Goal: Information Seeking & Learning: Find specific fact

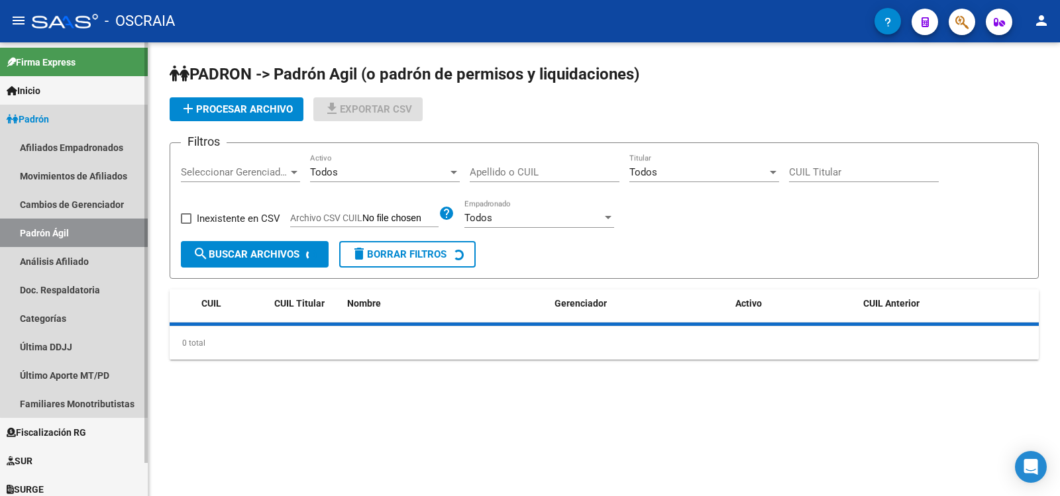
click at [76, 263] on link "Análisis Afiliado" at bounding box center [74, 261] width 148 height 28
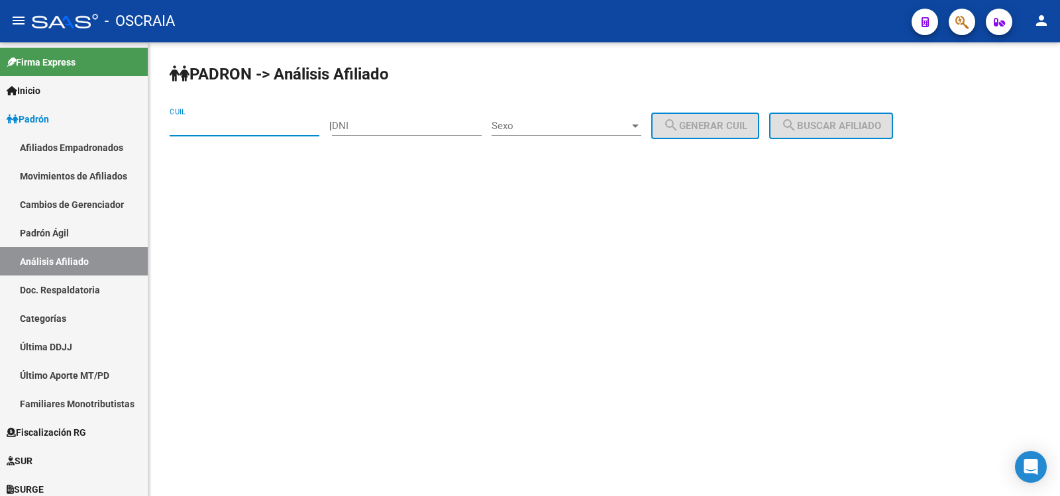
click at [232, 121] on input "CUIL" at bounding box center [245, 126] width 150 height 12
paste input "27-18908408-6"
type input "27-18908408-6"
click at [862, 125] on span "search Buscar afiliado" at bounding box center [831, 126] width 100 height 12
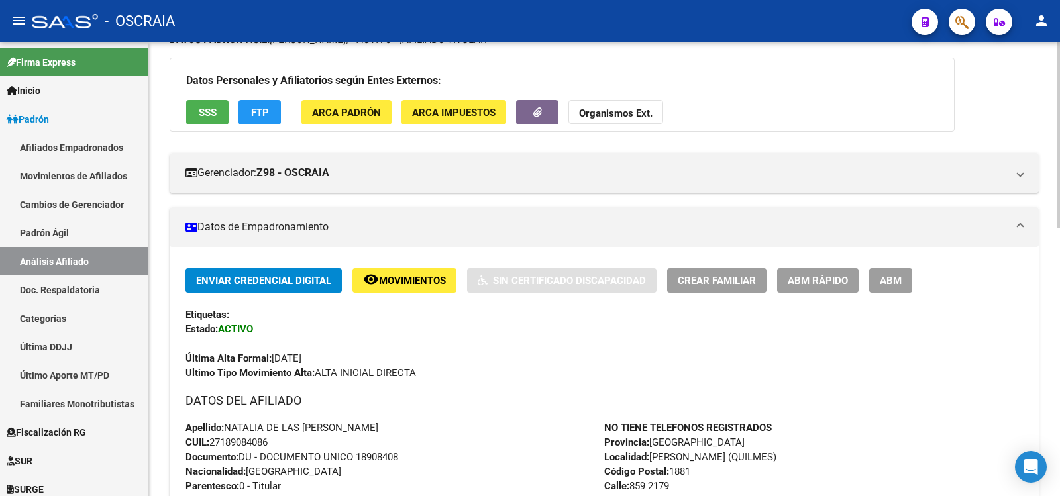
scroll to position [652, 0]
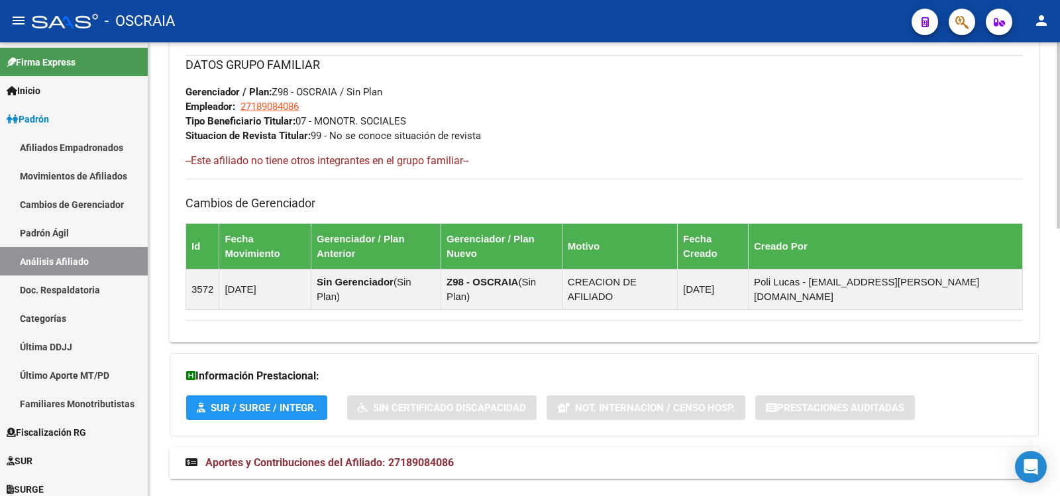
click at [436, 456] on span "Aportes y Contribuciones del Afiliado: 27189084086" at bounding box center [329, 462] width 248 height 13
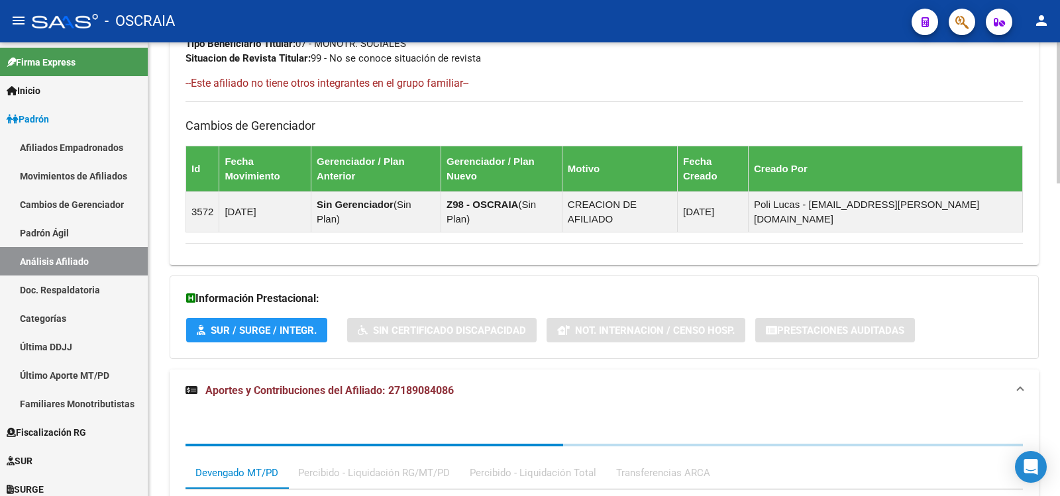
scroll to position [1151, 0]
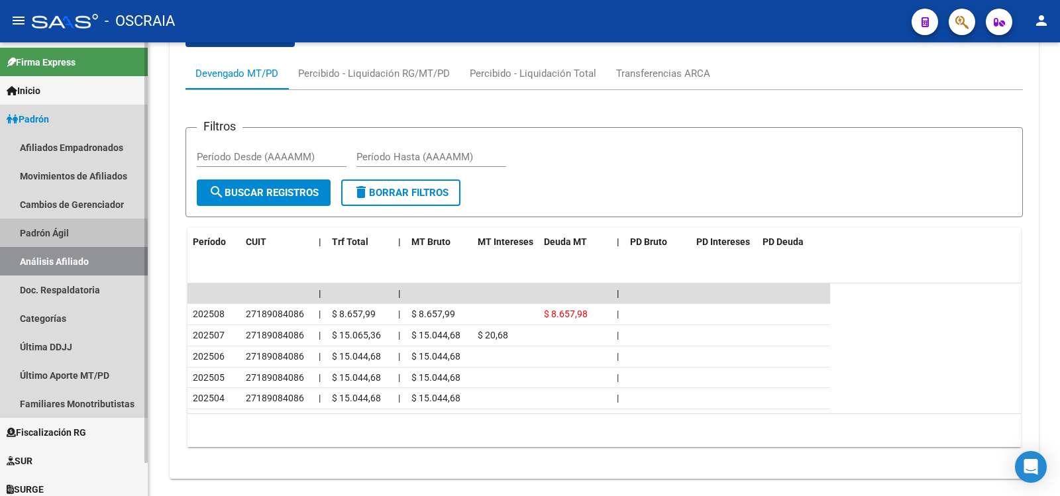
click at [81, 229] on link "Padrón Ágil" at bounding box center [74, 233] width 148 height 28
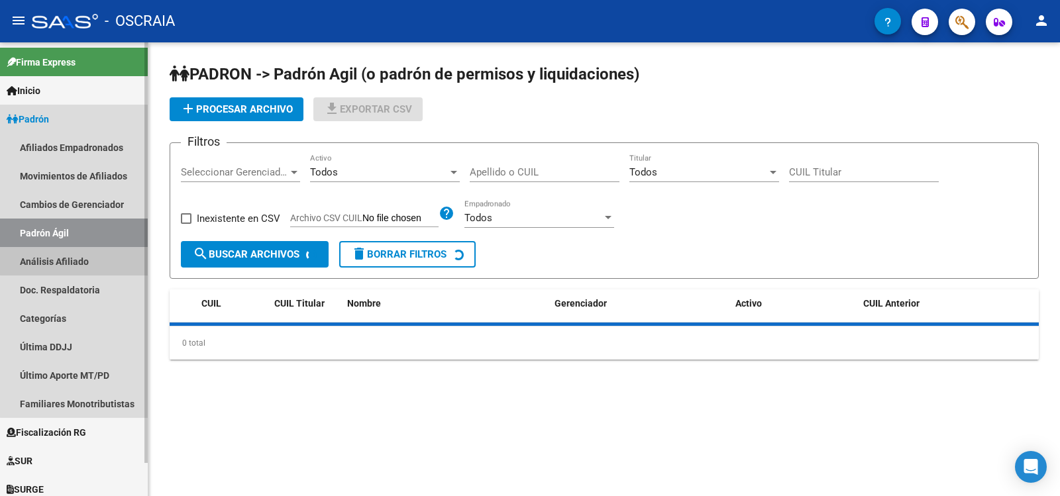
click at [105, 254] on link "Análisis Afiliado" at bounding box center [74, 261] width 148 height 28
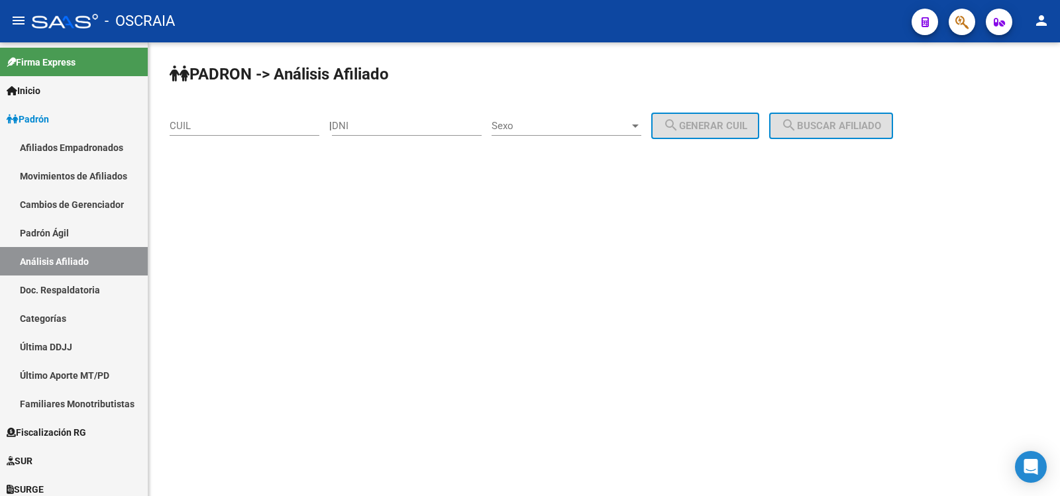
click at [217, 119] on div "CUIL" at bounding box center [245, 121] width 150 height 28
click at [219, 120] on input "CUIL" at bounding box center [245, 126] width 150 height 12
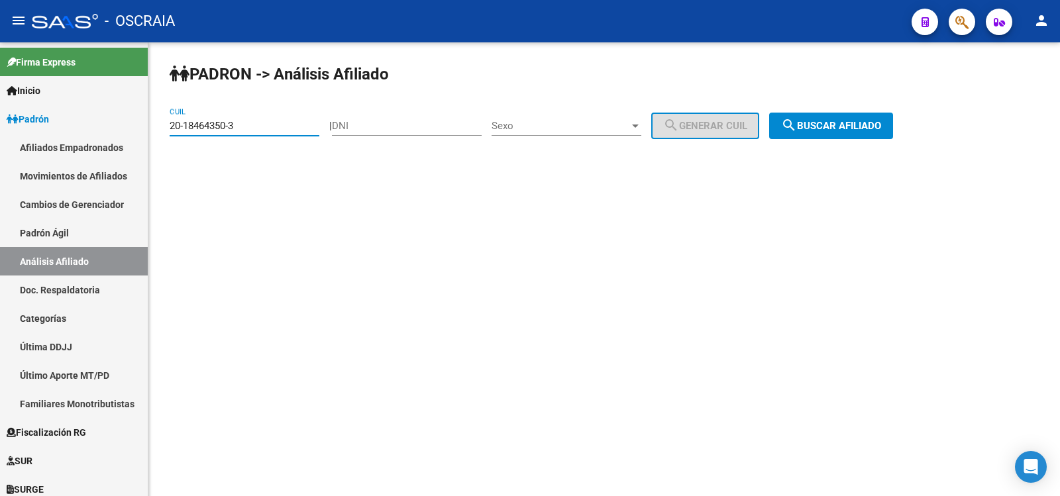
type input "20-18464350-3"
click at [883, 119] on button "search Buscar afiliado" at bounding box center [831, 126] width 124 height 26
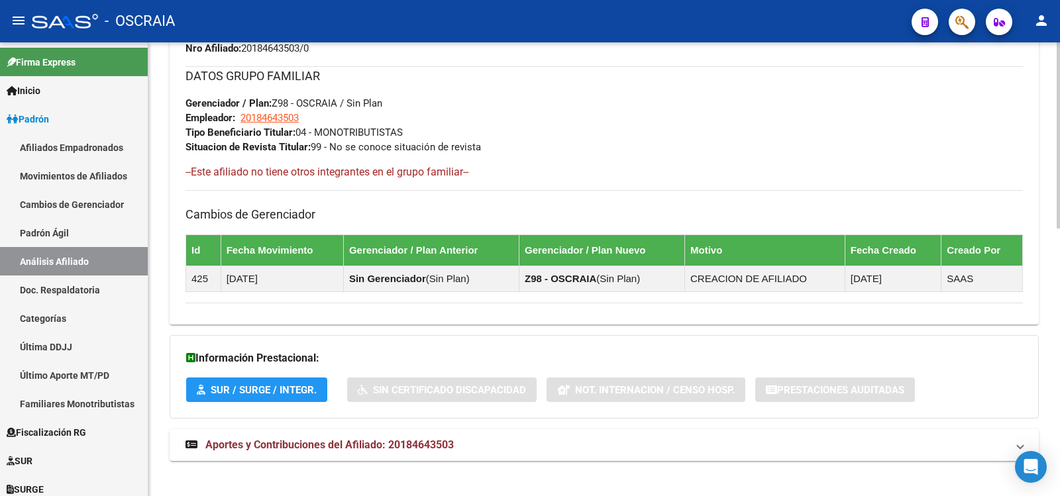
scroll to position [652, 0]
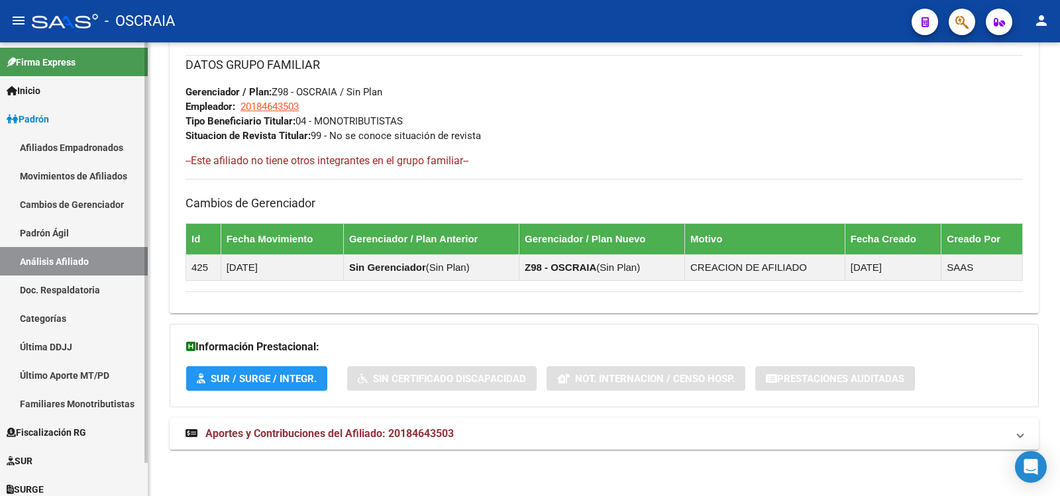
click at [76, 240] on link "Padrón Ágil" at bounding box center [74, 233] width 148 height 28
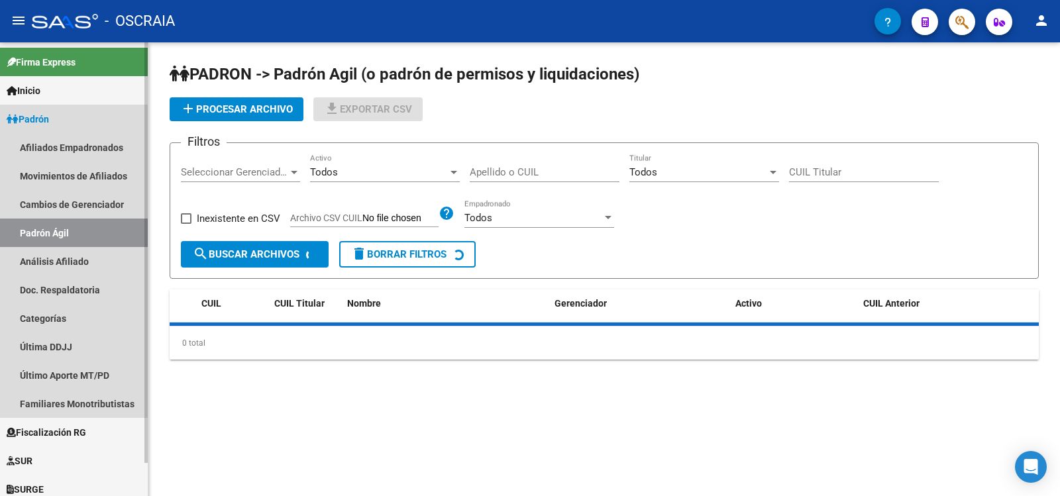
click at [74, 259] on link "Análisis Afiliado" at bounding box center [74, 261] width 148 height 28
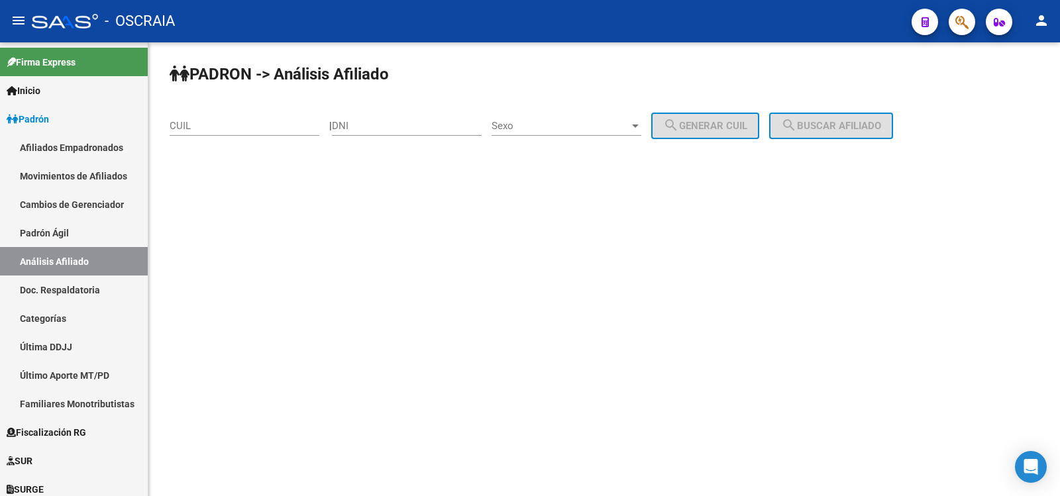
click at [281, 127] on input "CUIL" at bounding box center [245, 126] width 150 height 12
click at [193, 127] on input "20-27100893-6" at bounding box center [245, 126] width 150 height 12
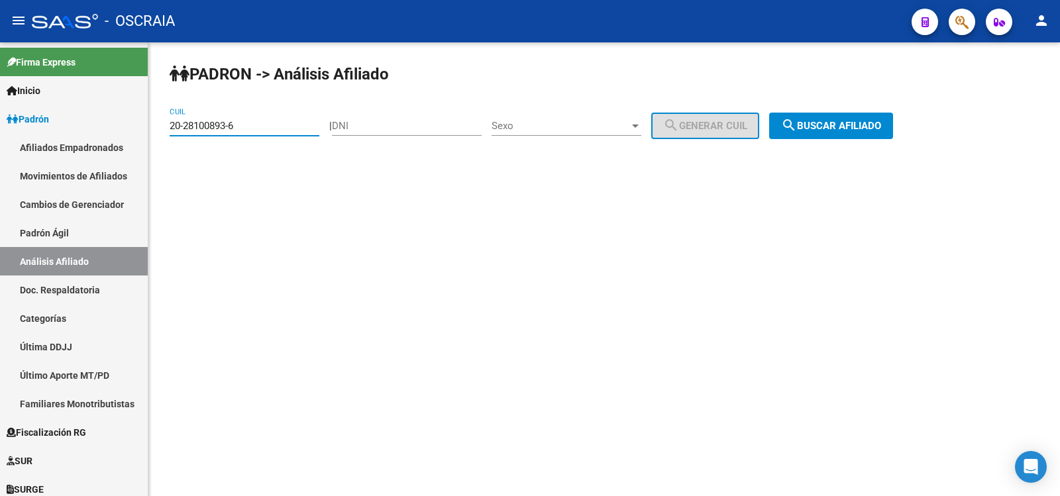
type input "20-28100893-6"
click at [835, 121] on span "search Buscar afiliado" at bounding box center [831, 126] width 100 height 12
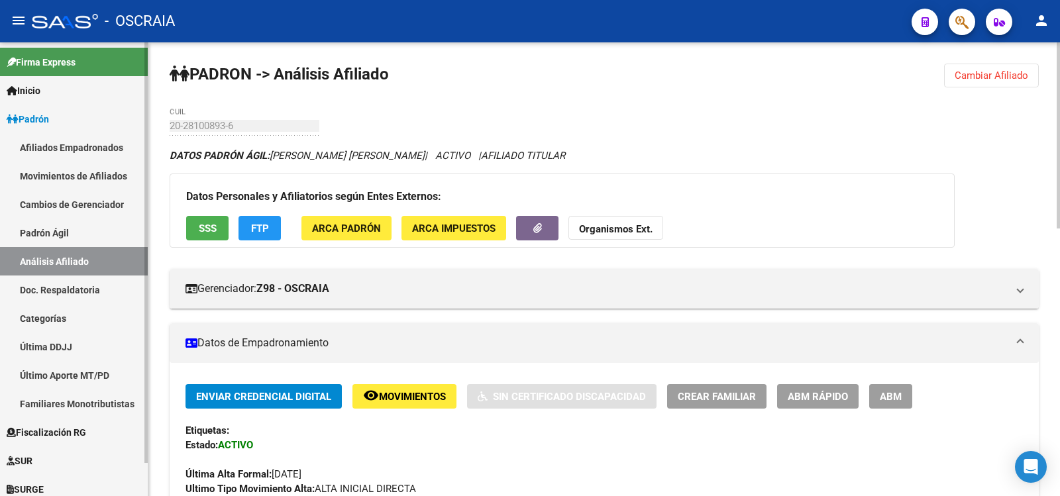
click at [74, 234] on link "Padrón Ágil" at bounding box center [74, 233] width 148 height 28
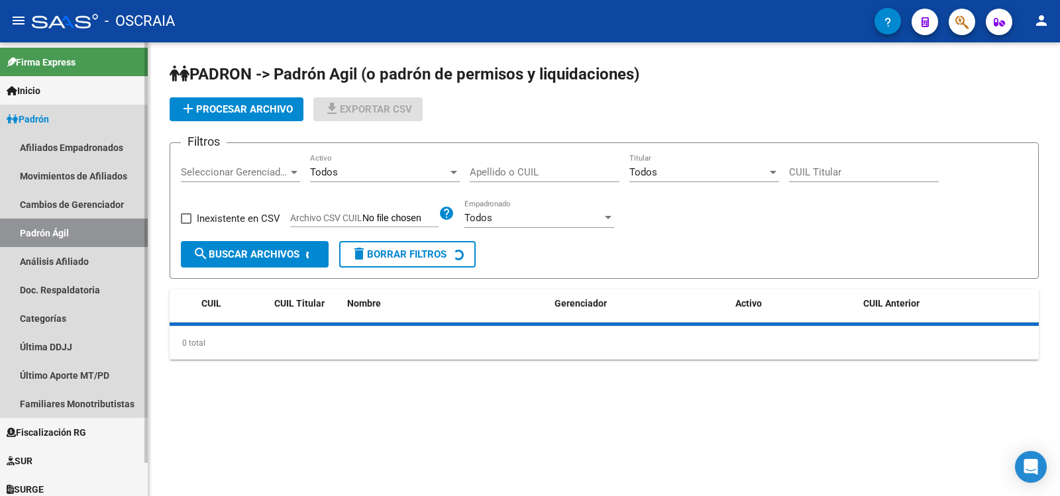
click at [77, 250] on link "Análisis Afiliado" at bounding box center [74, 261] width 148 height 28
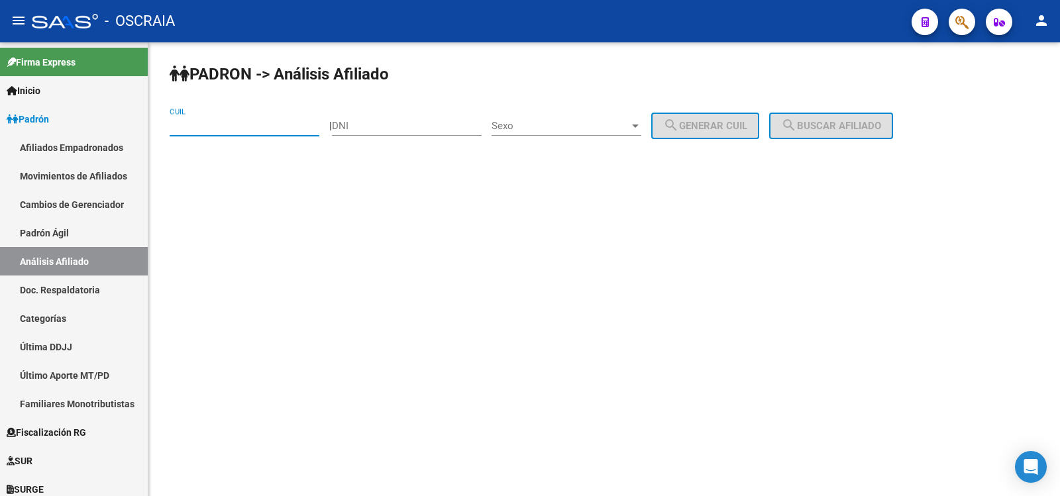
click at [269, 127] on input "CUIL" at bounding box center [245, 126] width 150 height 12
type input "5"
type input "23-38997065-4"
click at [865, 133] on button "search Buscar afiliado" at bounding box center [831, 126] width 124 height 26
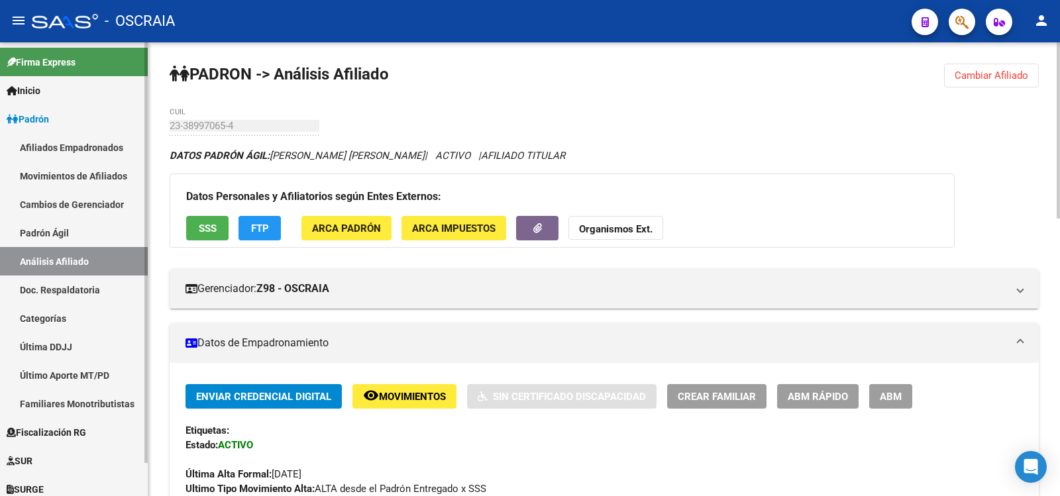
click at [77, 227] on link "Padrón Ágil" at bounding box center [74, 233] width 148 height 28
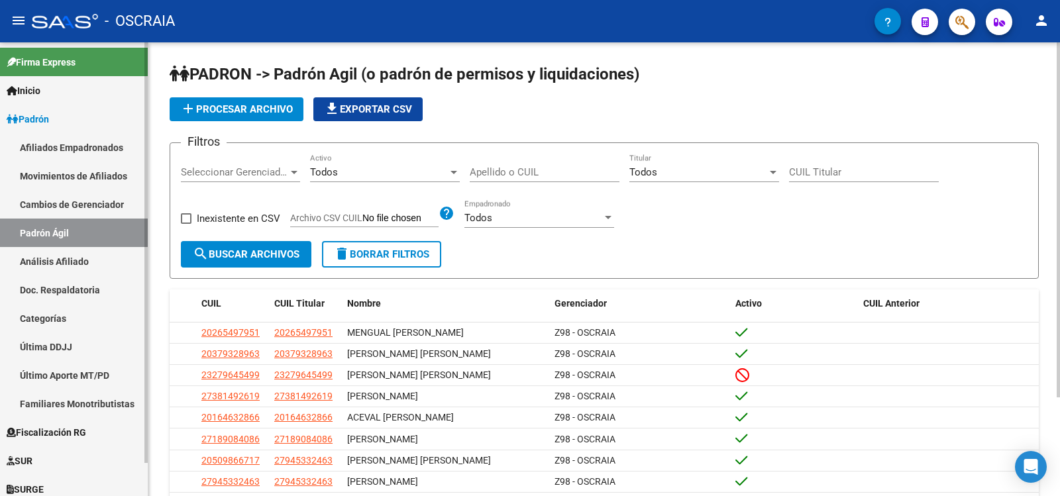
click at [77, 278] on link "Doc. Respaldatoria" at bounding box center [74, 290] width 148 height 28
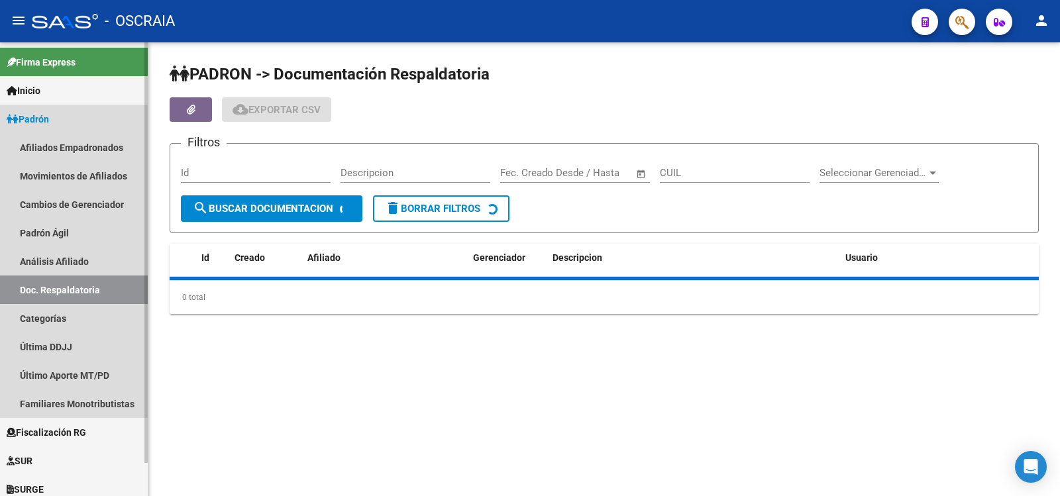
click at [81, 276] on link "Doc. Respaldatoria" at bounding box center [74, 290] width 148 height 28
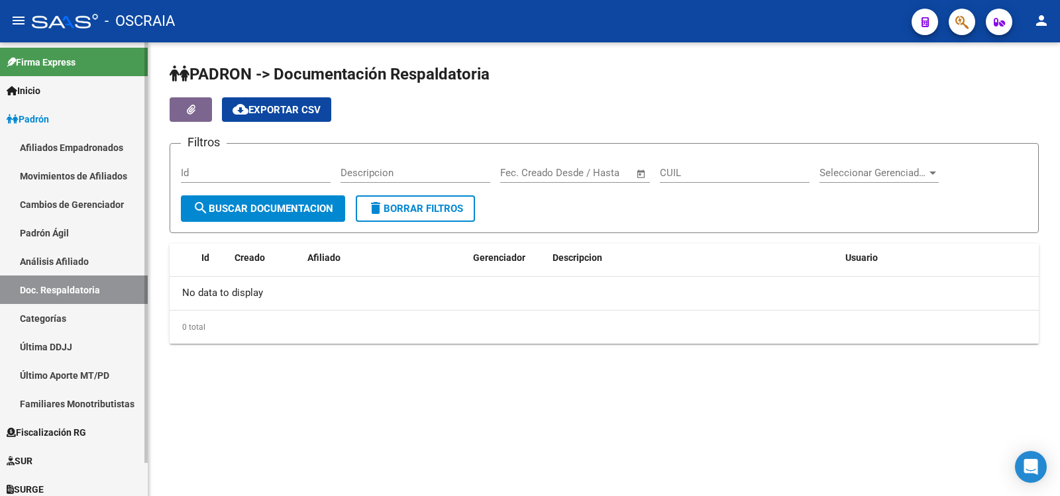
click at [87, 264] on link "Análisis Afiliado" at bounding box center [74, 261] width 148 height 28
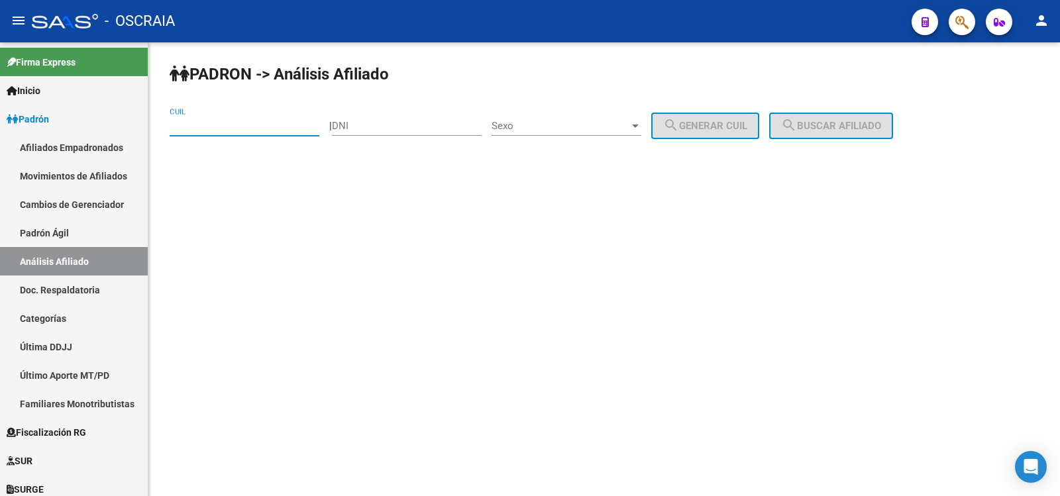
click at [254, 129] on input "CUIL" at bounding box center [245, 126] width 150 height 12
type input "27-26561543-6"
click at [831, 130] on span "search Buscar afiliado" at bounding box center [831, 126] width 100 height 12
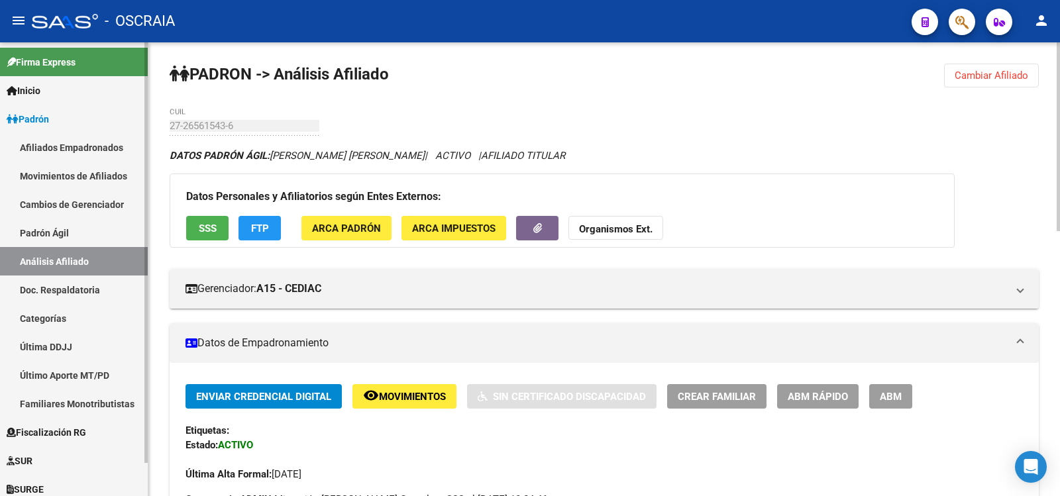
click at [69, 231] on link "Padrón Ágil" at bounding box center [74, 233] width 148 height 28
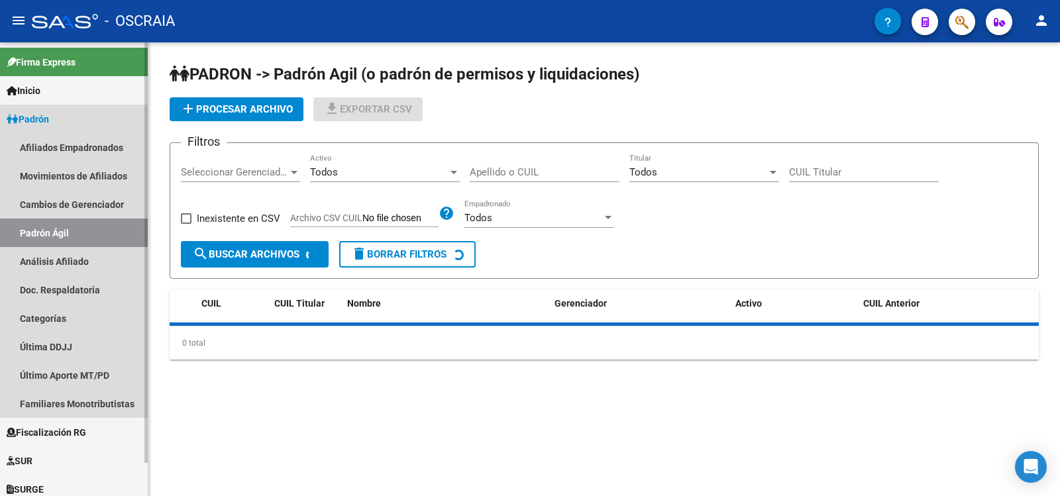
click at [69, 244] on link "Padrón Ágil" at bounding box center [74, 233] width 148 height 28
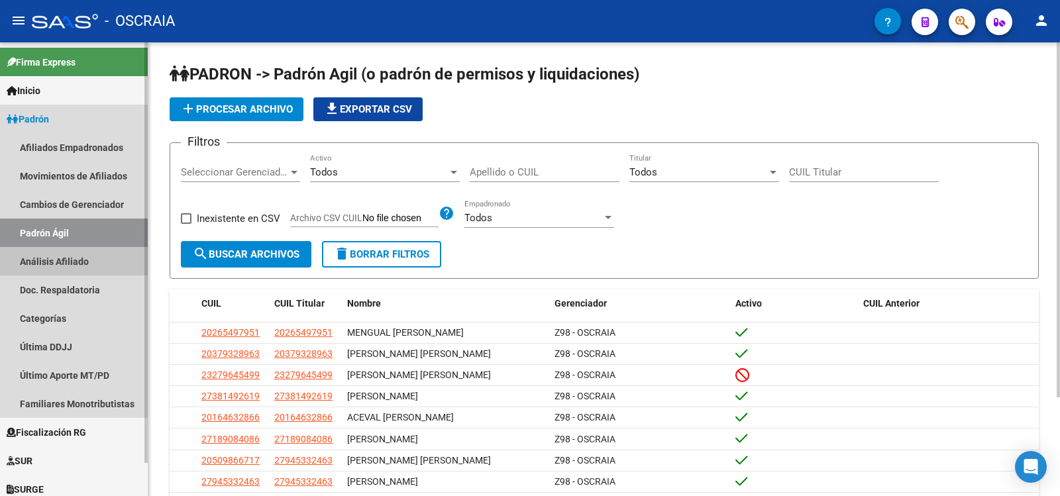
drag, startPoint x: 86, startPoint y: 250, endPoint x: 107, endPoint y: 248, distance: 21.2
click at [85, 250] on link "Análisis Afiliado" at bounding box center [74, 261] width 148 height 28
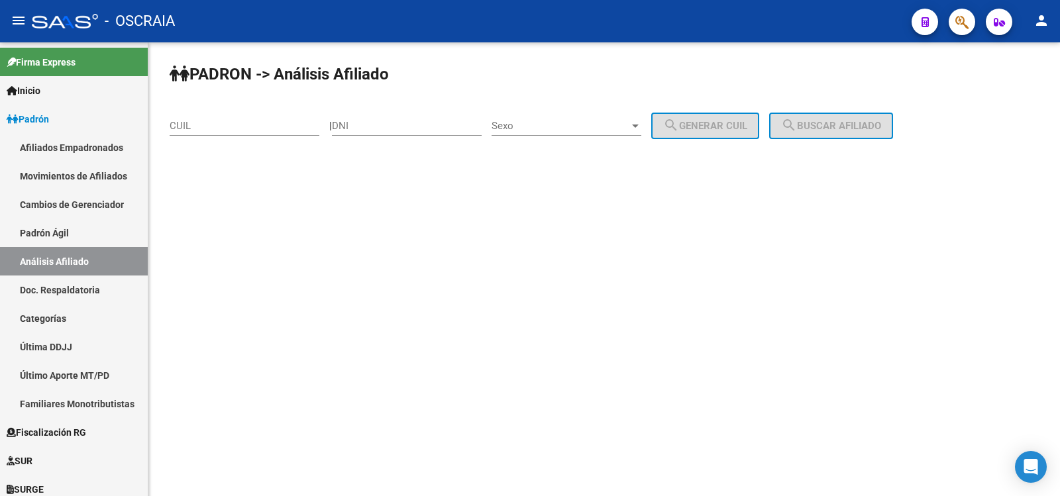
click at [211, 127] on input "CUIL" at bounding box center [245, 126] width 150 height 12
click at [80, 242] on link "Padrón Ágil" at bounding box center [74, 233] width 148 height 28
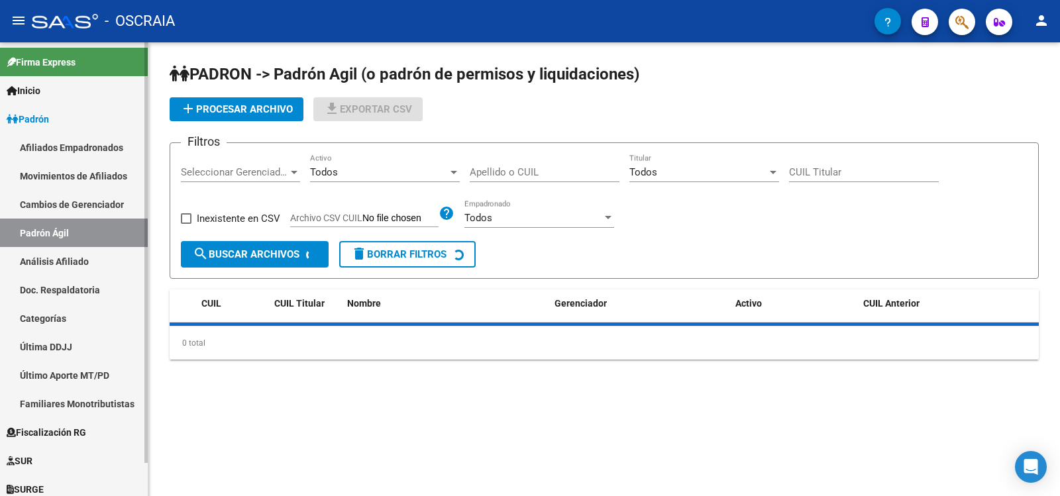
click at [76, 255] on link "Análisis Afiliado" at bounding box center [74, 261] width 148 height 28
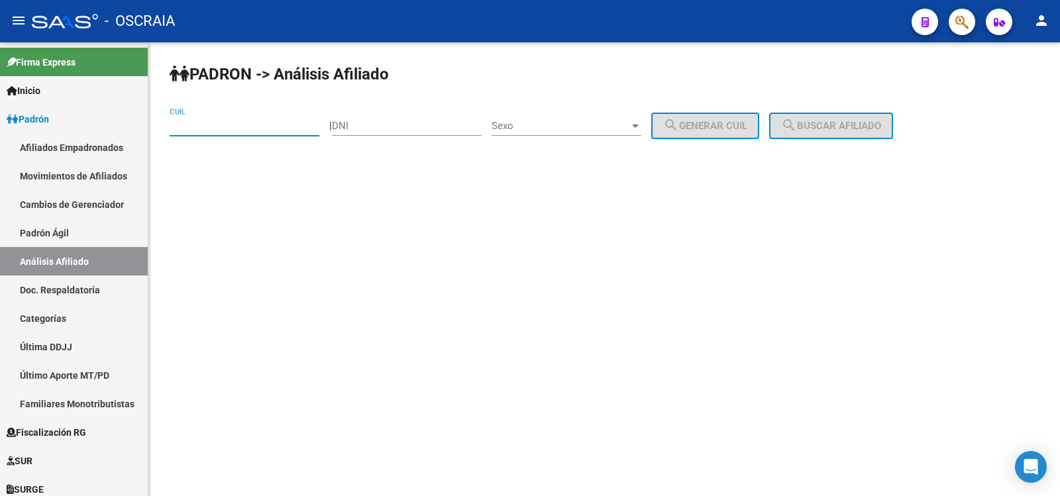
click at [230, 123] on input "CUIL" at bounding box center [245, 126] width 150 height 12
type input "20-36067035-0"
click at [890, 132] on button "search Buscar afiliado" at bounding box center [831, 126] width 124 height 26
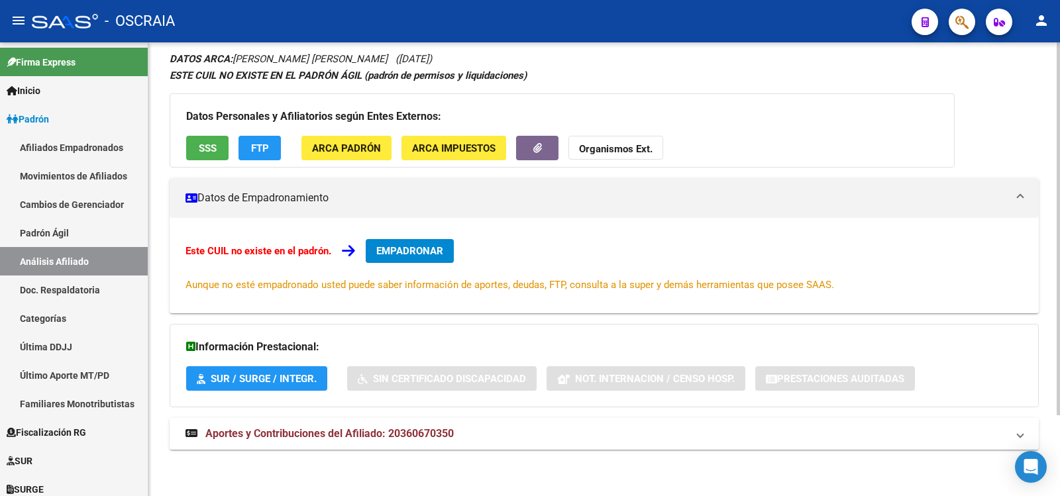
click at [427, 436] on span "Aportes y Contribuciones del Afiliado: 20360670350" at bounding box center [329, 433] width 248 height 13
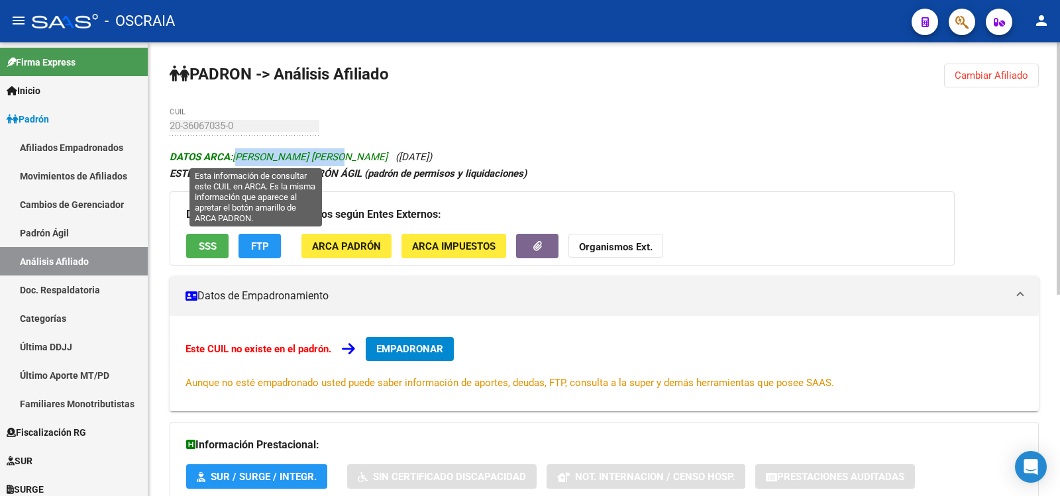
copy span "[PERSON_NAME] [PERSON_NAME]"
drag, startPoint x: 338, startPoint y: 160, endPoint x: 203, endPoint y: 5, distance: 205.7
click at [234, 155] on span "DATOS ARCA: [PERSON_NAME] [PERSON_NAME]" at bounding box center [279, 157] width 218 height 12
